Goal: Check status: Check status

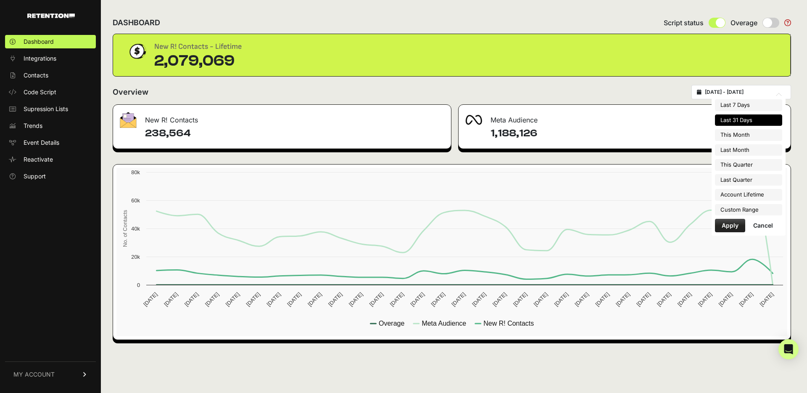
click at [733, 90] on input "[DATE] - [DATE]" at bounding box center [745, 92] width 81 height 7
type input "[DATE]"
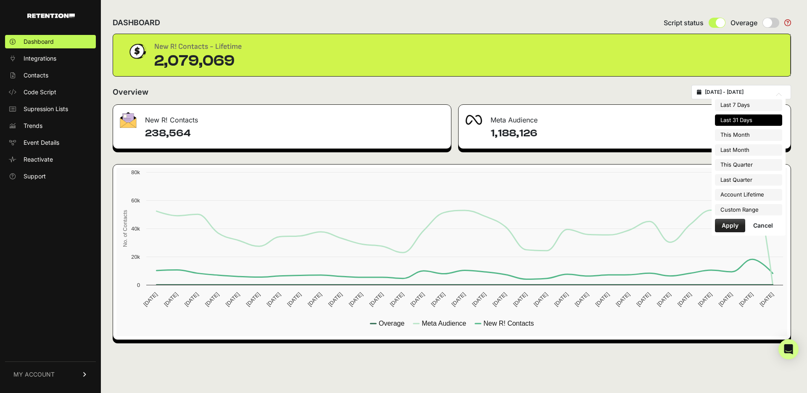
type input "[DATE]"
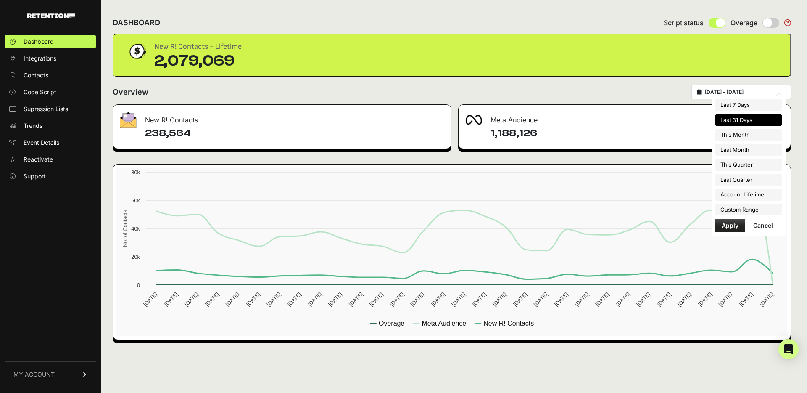
type input "[DATE]"
click at [745, 208] on li "Custom Range" at bounding box center [748, 210] width 67 height 12
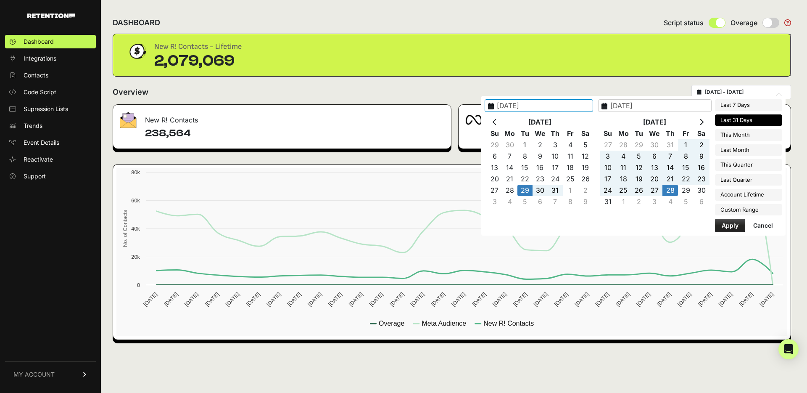
type input "2025-08-01"
type input "2025-08-31"
type input "[DATE]"
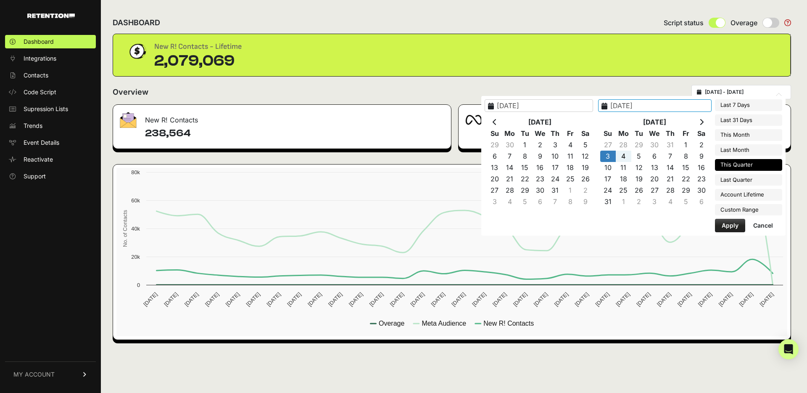
type input "[DATE]"
type input "2025-07-01"
type input "2025-09-30"
type input "[DATE]"
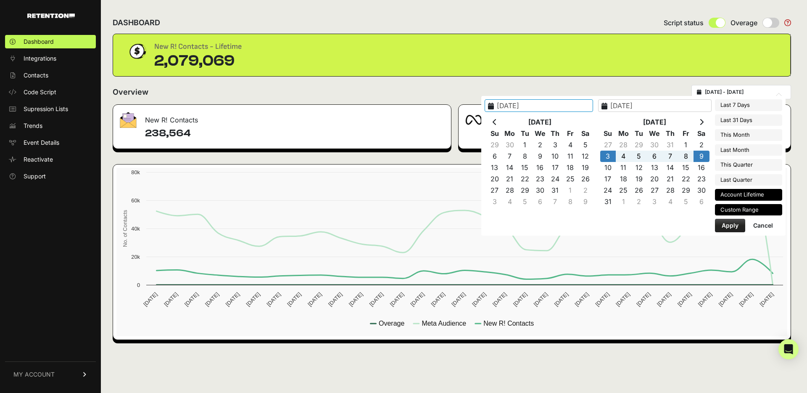
type input "2024-12-23"
type input "[DATE]"
drag, startPoint x: 732, startPoint y: 228, endPoint x: 707, endPoint y: 214, distance: 28.8
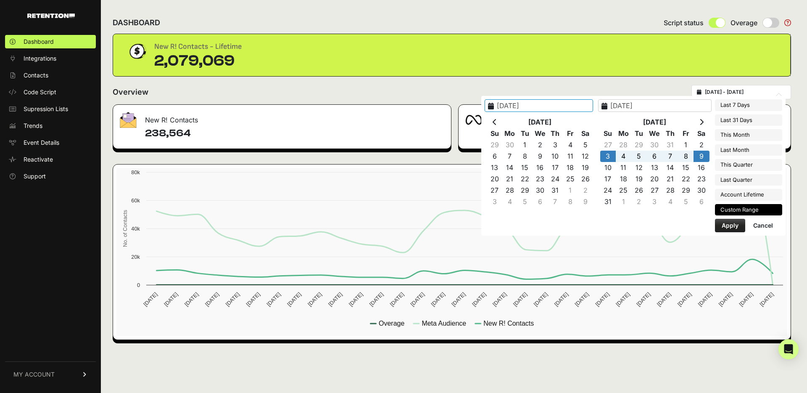
click at [732, 228] on button "Apply" at bounding box center [730, 225] width 30 height 13
type input "2025-08-03 - 2025-08-09"
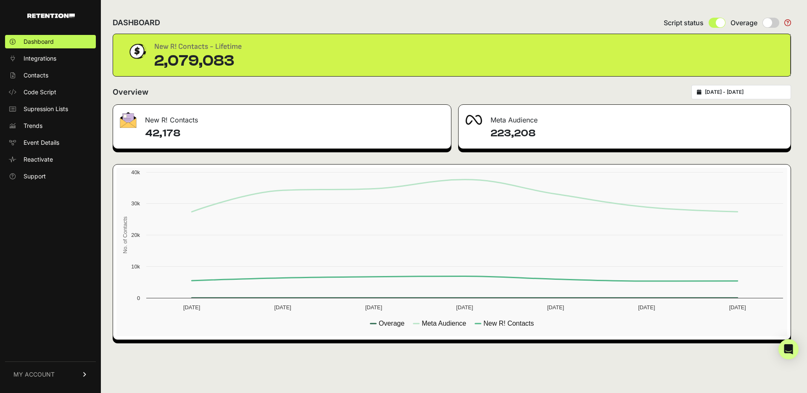
type input "[DATE]"
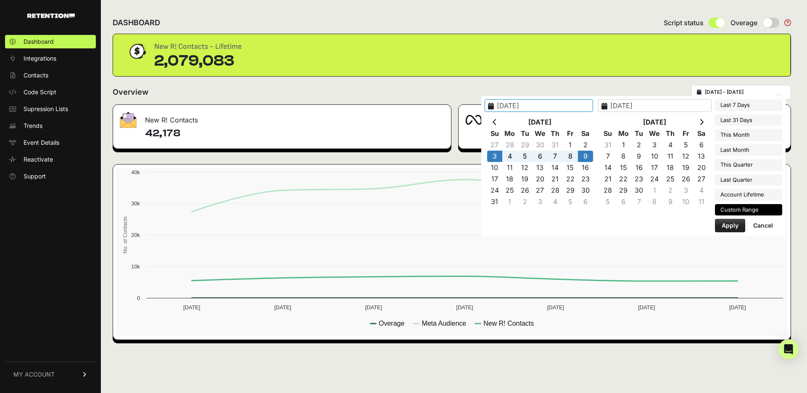
click at [722, 93] on input "[DATE] - [DATE]" at bounding box center [745, 92] width 81 height 7
type input "[DATE]"
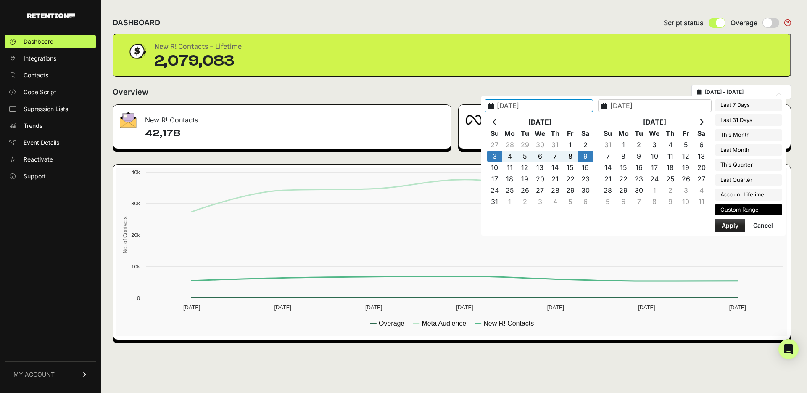
type input "[DATE]"
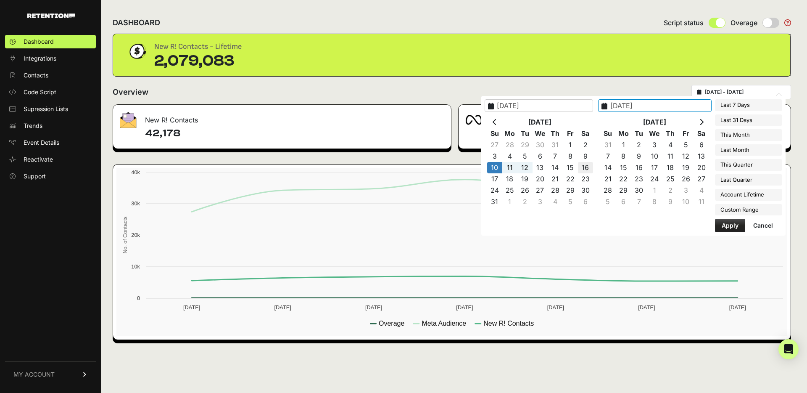
type input "[DATE]"
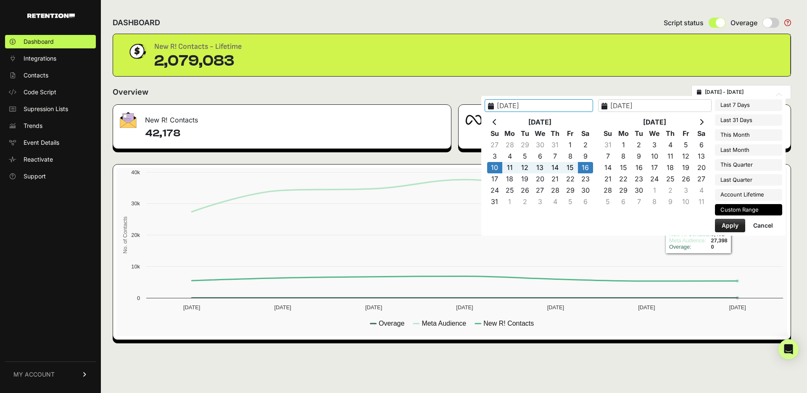
click at [734, 228] on button "Apply" at bounding box center [730, 225] width 30 height 13
type input "2025-08-10 - 2025-08-16"
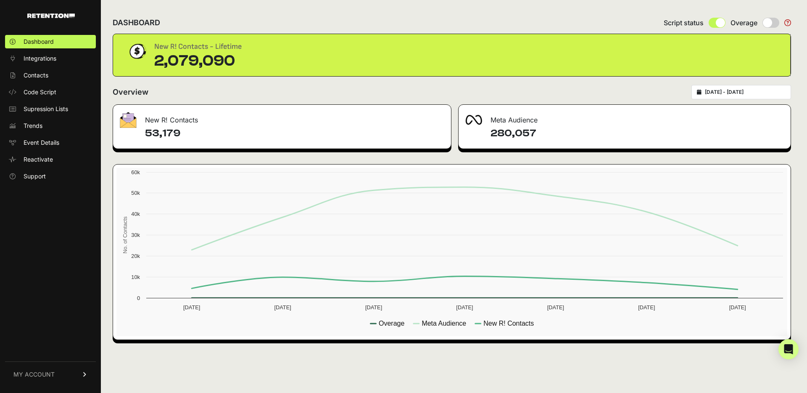
type input "[DATE]"
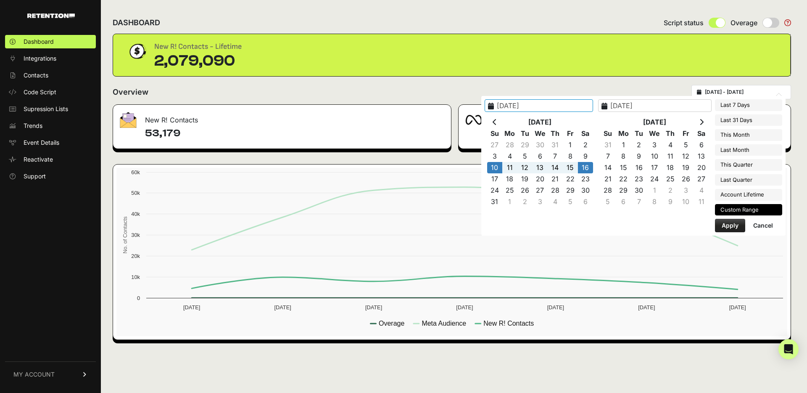
click at [746, 92] on input "2025-08-10 - 2025-08-16" at bounding box center [745, 92] width 81 height 7
type input "[DATE]"
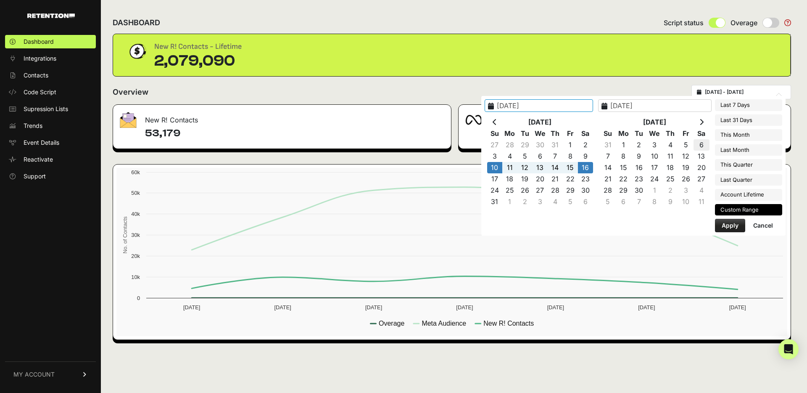
type input "[DATE]"
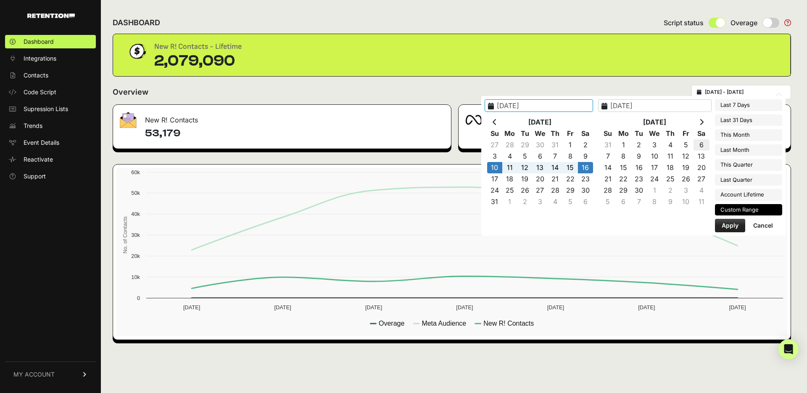
type input "[DATE]"
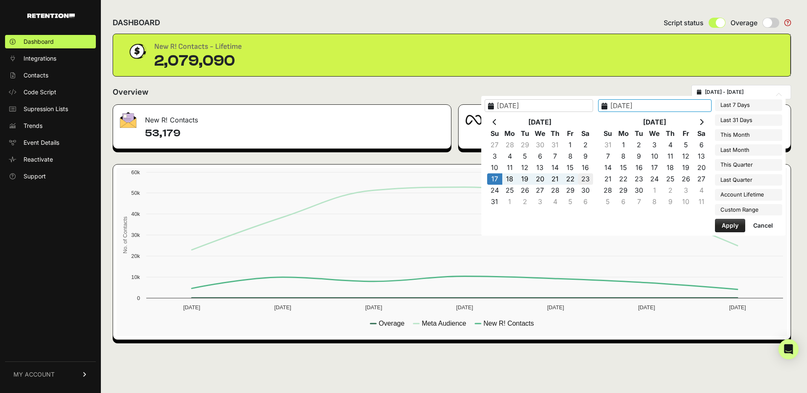
type input "2025-08-23"
type input "2025-08-17"
click at [730, 225] on button "Apply" at bounding box center [730, 225] width 30 height 13
type input "2025-08-17 - 2025-08-23"
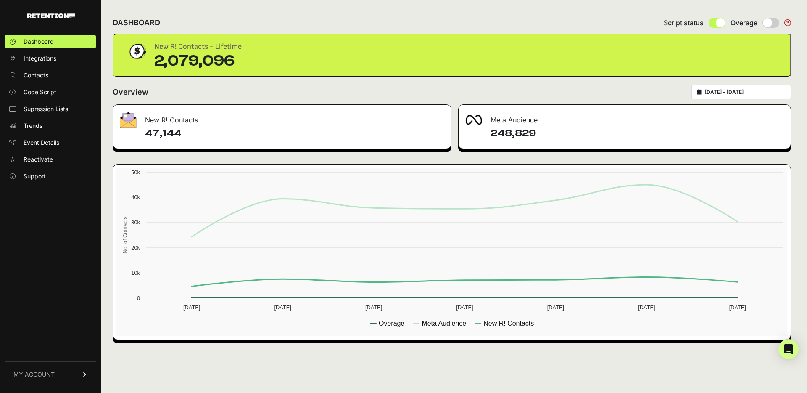
type input "[DATE]"
type input "2025-08-23"
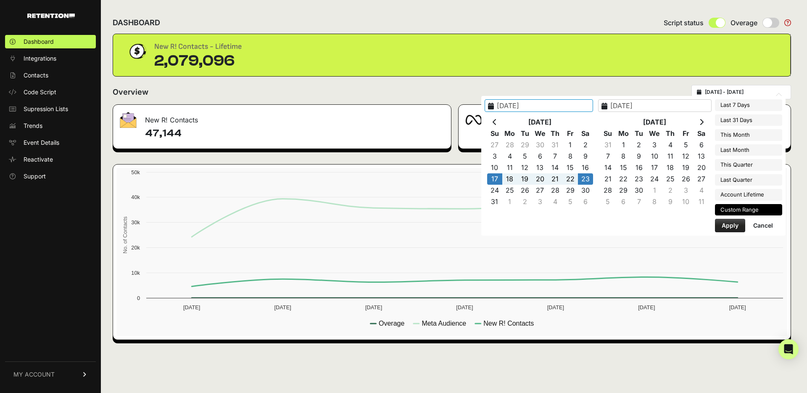
click at [734, 94] on input "2025-08-17 - 2025-08-23" at bounding box center [745, 92] width 81 height 7
type input "2025-08-22"
type input "2025-08-28"
type input "2025-07-29"
type input "2025-08-28"
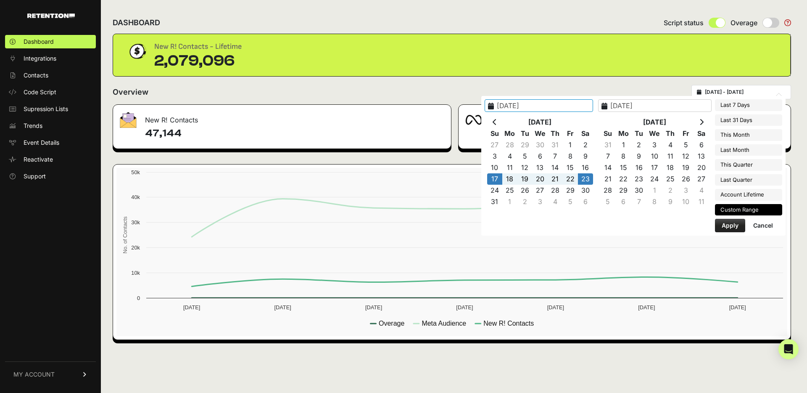
type input "2025-08-17"
type input "2025-08-23"
type input "2025-08-01"
type input "2025-08-31"
type input "2025-07-01"
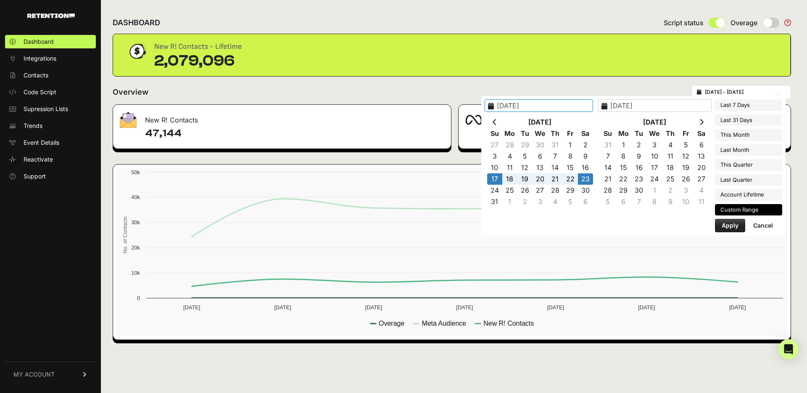
type input "2025-07-31"
type input "2025-08-17"
type input "2025-08-23"
type input "2025-07-01"
type input "2025-09-30"
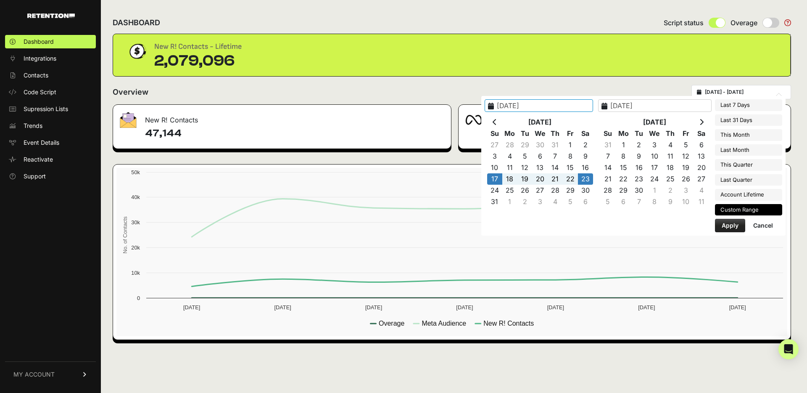
type input "2025-08-17"
type input "2025-08-23"
type input "2025-04-01"
type input "2025-06-30"
type input "2025-08-17"
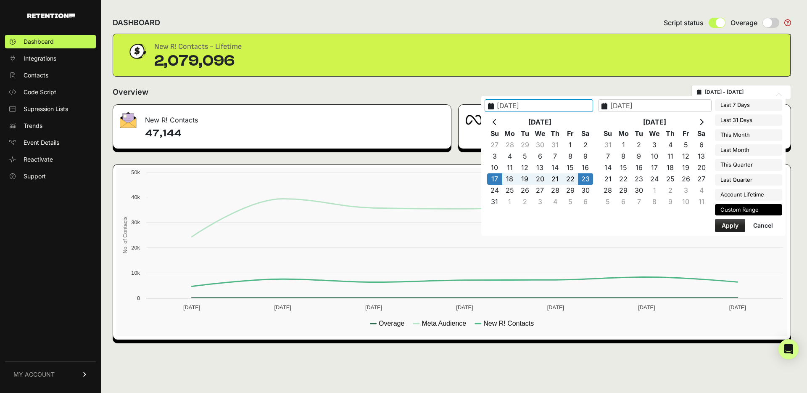
type input "2025-08-23"
type input "2024-12-23"
type input "2025-08-28"
type input "2025-08-17"
type input "2025-08-23"
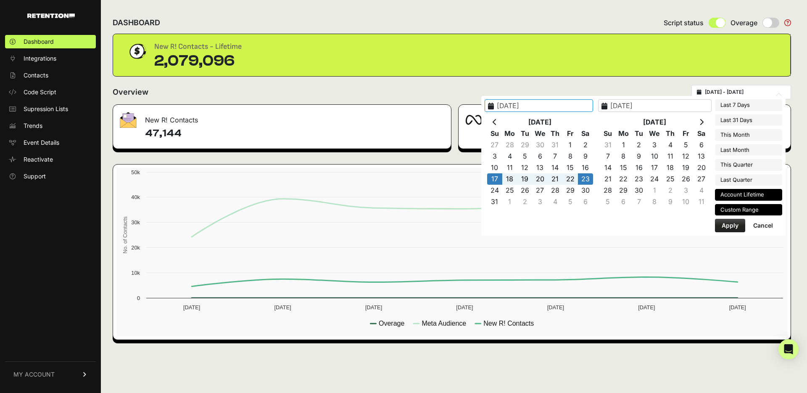
type input "2024-12-23"
type input "2025-08-28"
click at [747, 198] on li "Account Lifetime" at bounding box center [748, 195] width 67 height 12
type input "[DATE] - [DATE]"
